Goal: Navigation & Orientation: Go to known website

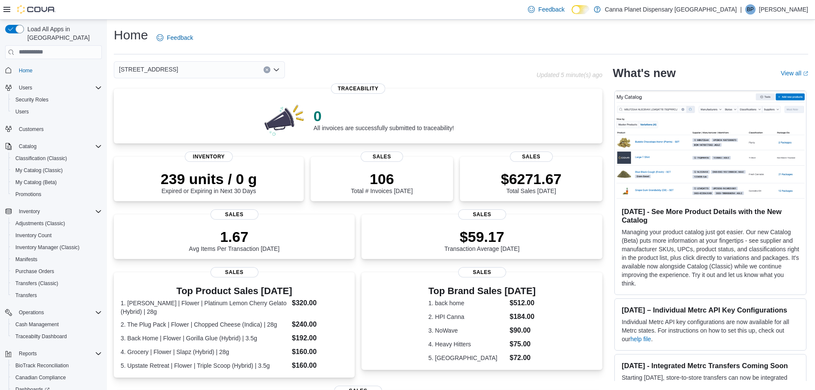
click at [256, 41] on div "Home Feedback" at bounding box center [461, 38] width 694 height 22
